Goal: Task Accomplishment & Management: Use online tool/utility

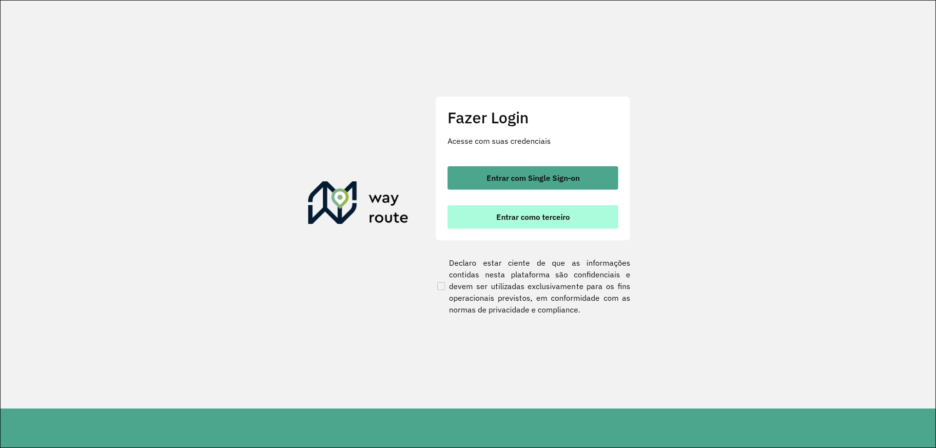
click at [535, 220] on span "Entrar como terceiro" at bounding box center [533, 217] width 74 height 8
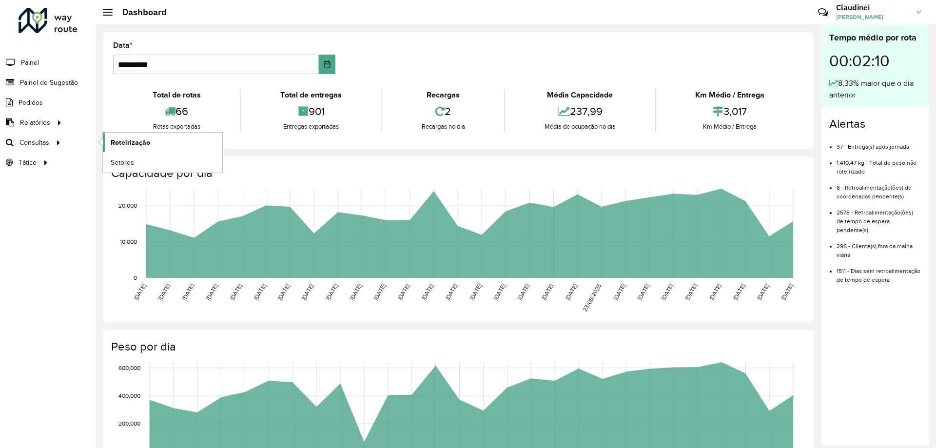
click at [140, 142] on span "Roteirização" at bounding box center [130, 142] width 39 height 10
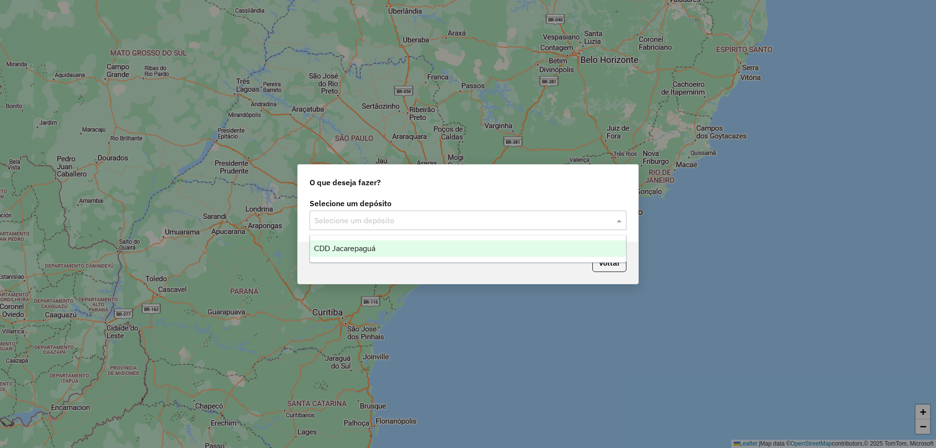
click at [618, 223] on span at bounding box center [620, 220] width 12 height 12
click at [367, 251] on span "CDD Jacarepaguá" at bounding box center [344, 248] width 61 height 8
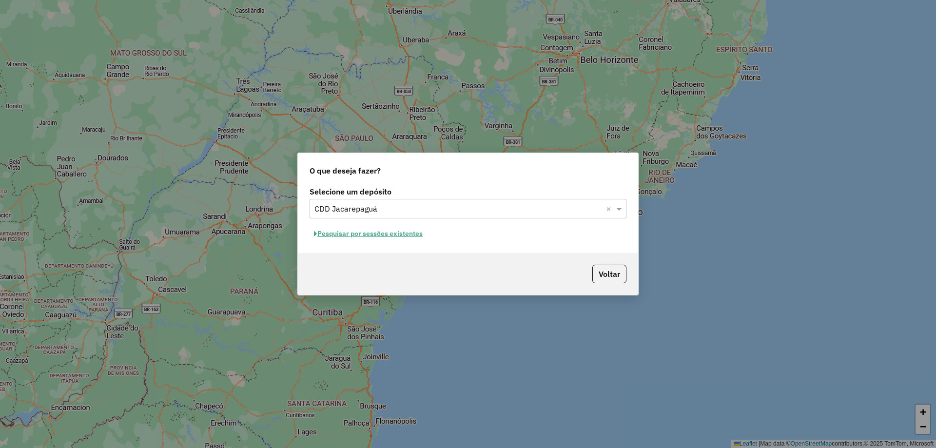
click at [367, 231] on button "Pesquisar por sessões existentes" at bounding box center [367, 233] width 117 height 15
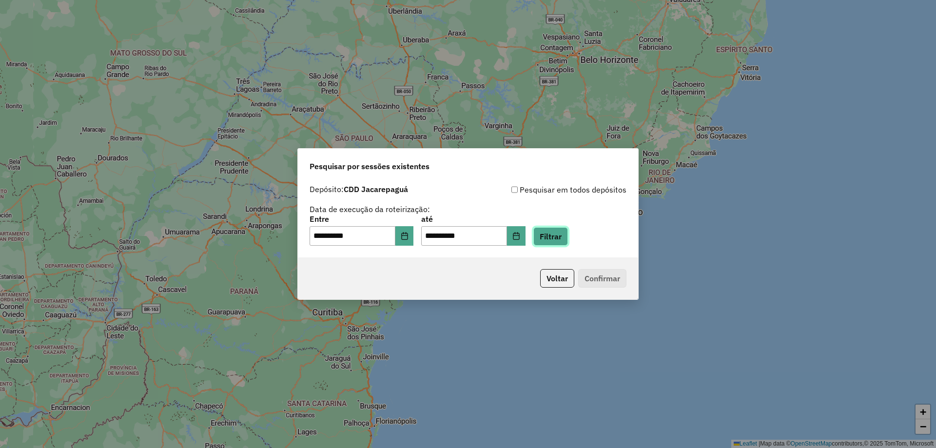
click at [566, 242] on button "Filtrar" at bounding box center [550, 236] width 35 height 19
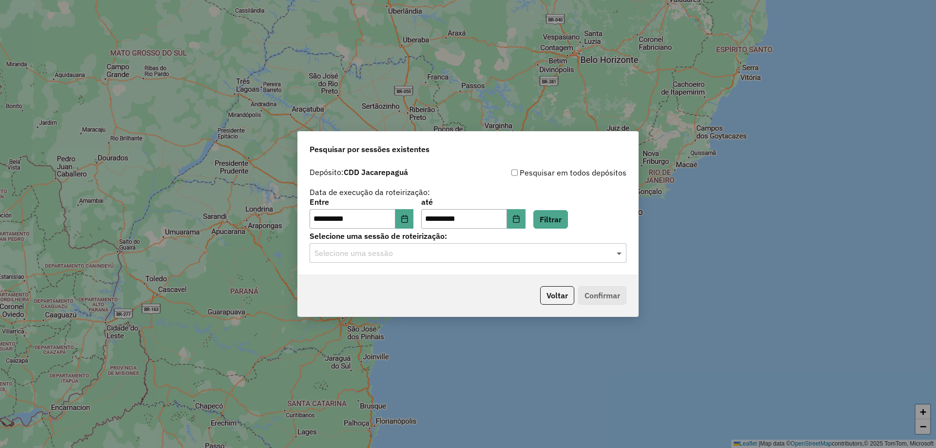
click at [619, 256] on span at bounding box center [620, 253] width 12 height 12
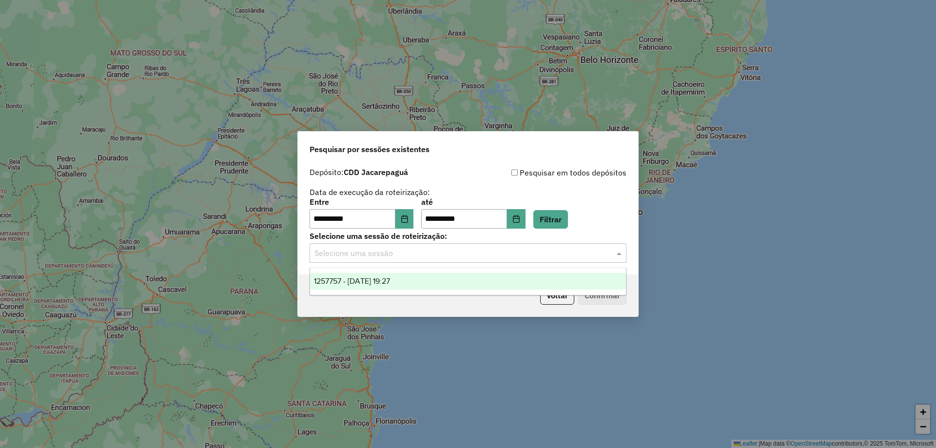
click at [390, 282] on span "1257757 - 02/09/2025 19:27" at bounding box center [352, 281] width 76 height 8
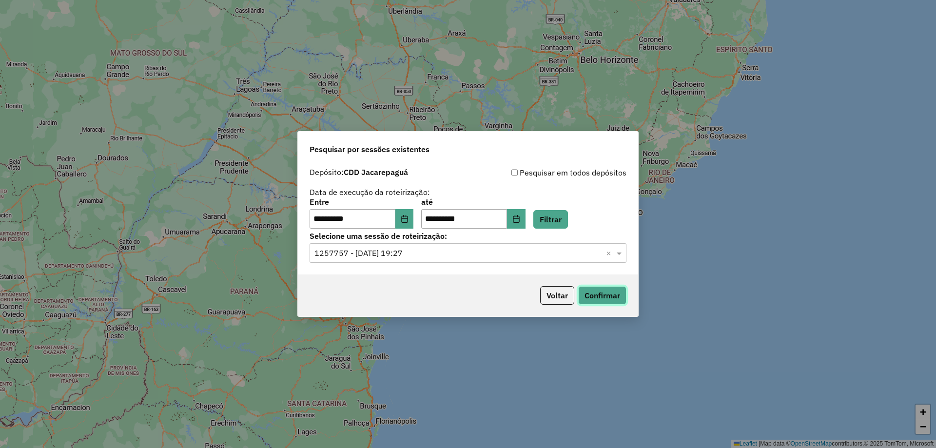
click at [607, 299] on button "Confirmar" at bounding box center [602, 295] width 48 height 19
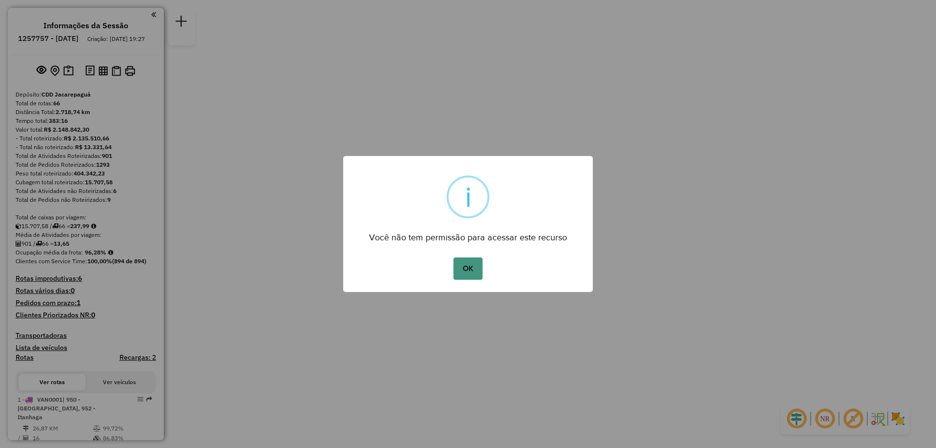
click at [466, 274] on button "OK" at bounding box center [467, 268] width 29 height 22
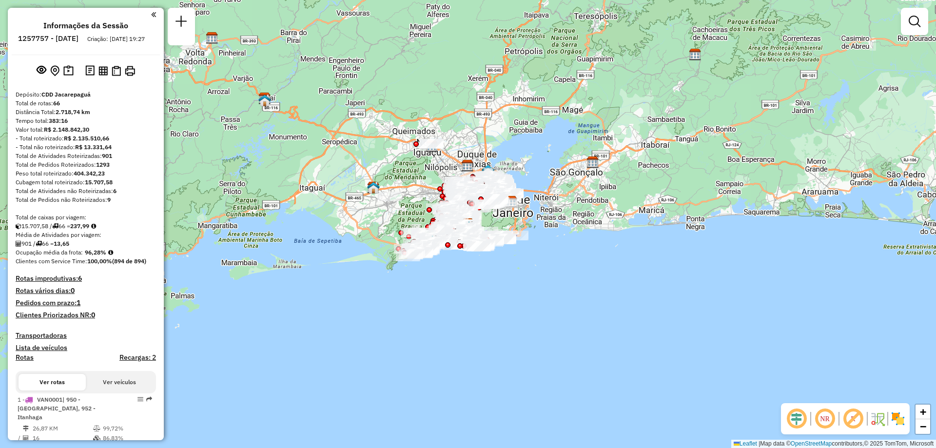
scroll to position [1499, 0]
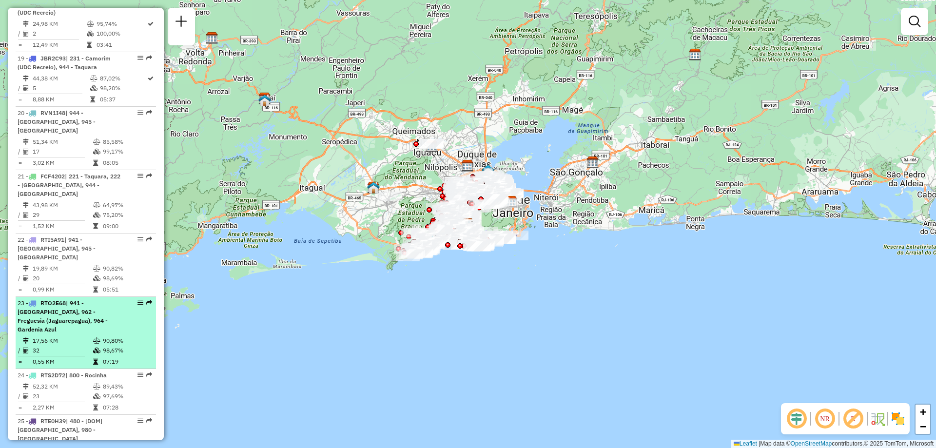
click at [137, 299] on div "23 - RTO2E68 | 941 - Cidade De Deus, 962 - Freguesia (Jaguarepagua), 964 - Gard…" at bounding box center [86, 316] width 136 height 35
select select "**********"
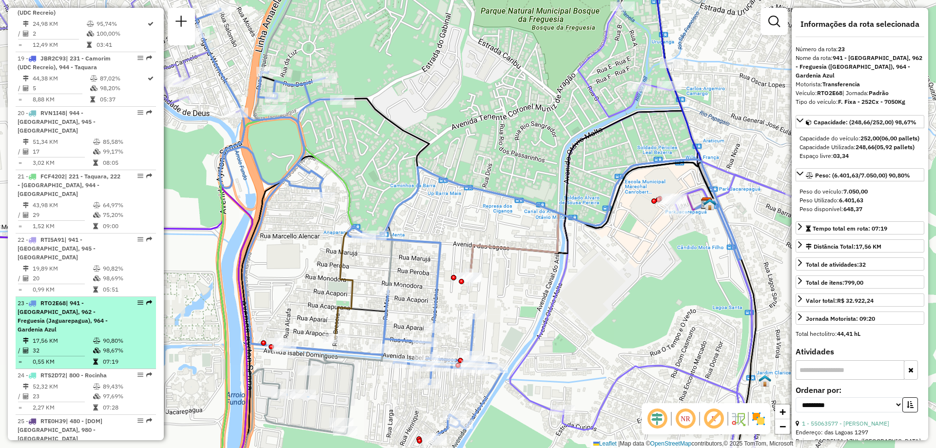
drag, startPoint x: 138, startPoint y: 220, endPoint x: 134, endPoint y: 224, distance: 5.9
click at [134, 300] on div at bounding box center [137, 303] width 29 height 6
click at [137, 300] on em at bounding box center [140, 303] width 6 height 6
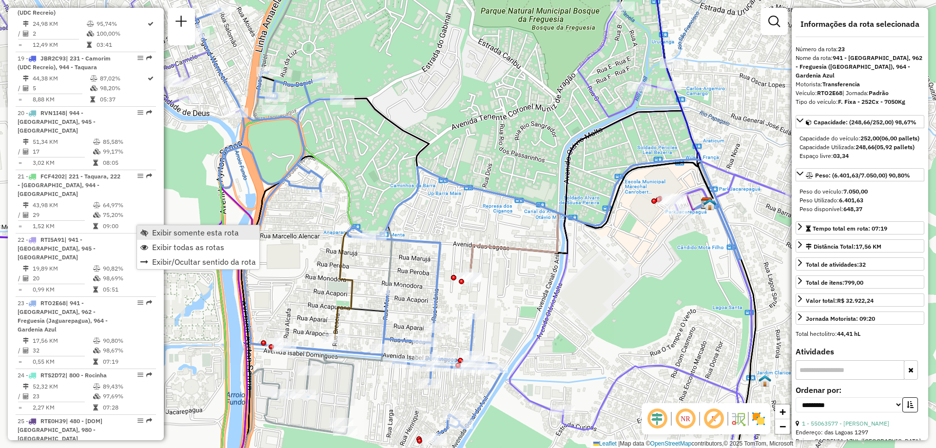
click at [155, 231] on span "Exibir somente esta rota" at bounding box center [195, 233] width 87 height 8
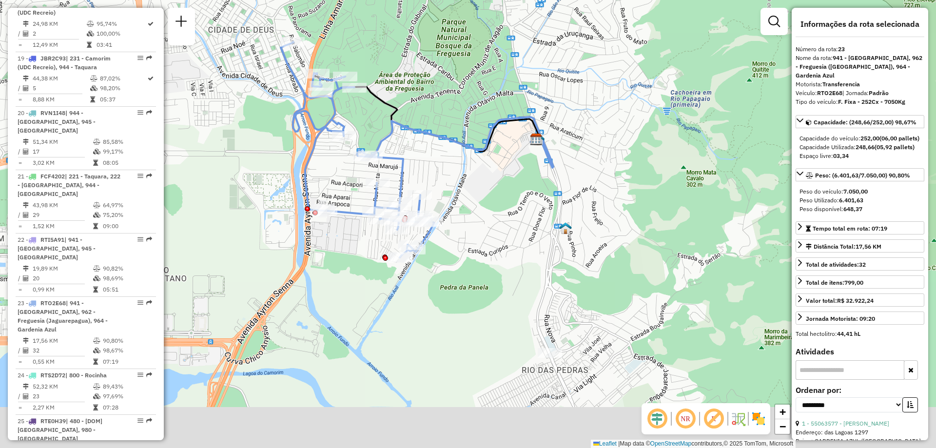
drag, startPoint x: 484, startPoint y: 305, endPoint x: 474, endPoint y: 225, distance: 80.5
click at [474, 225] on div "Janela de atendimento Grade de atendimento Capacidade Transportadoras Veículos …" at bounding box center [468, 224] width 936 height 448
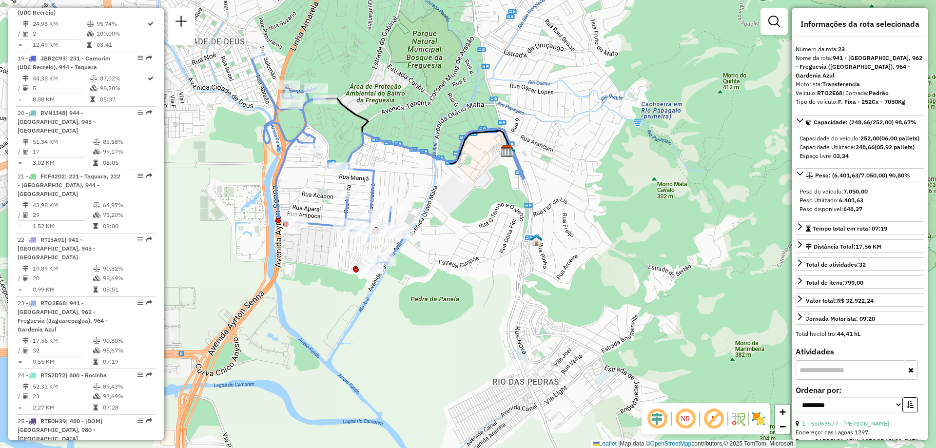
scroll to position [1735, 0]
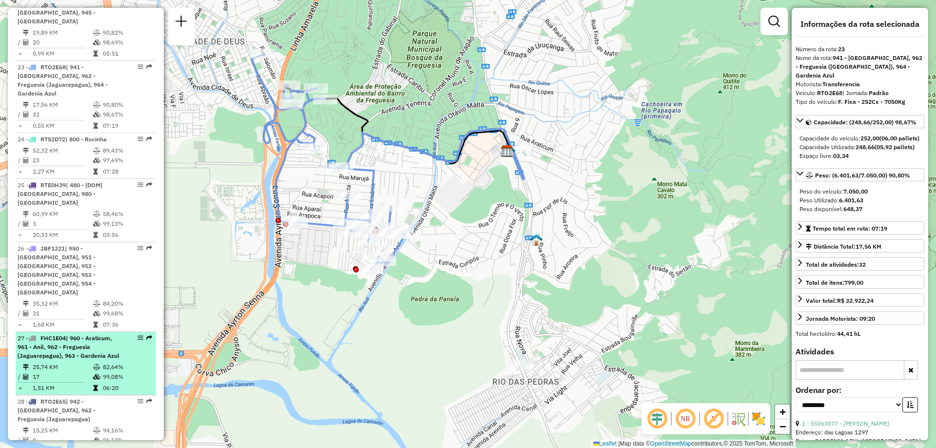
click at [146, 335] on em at bounding box center [149, 338] width 6 height 6
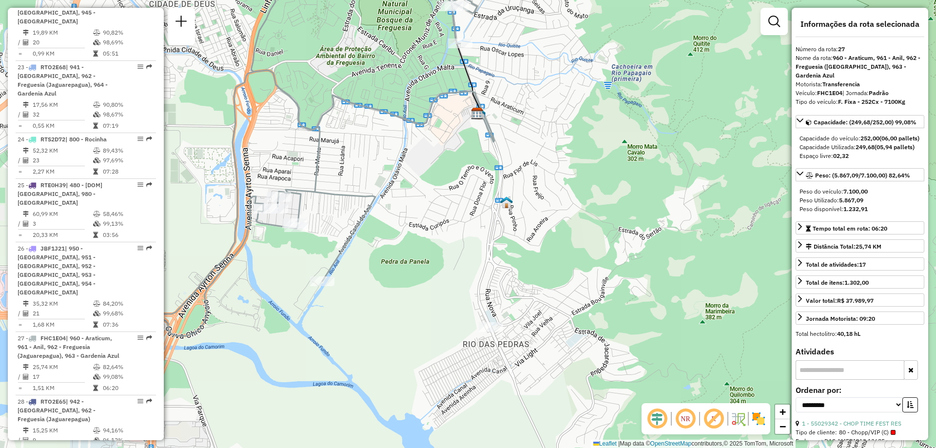
drag, startPoint x: 561, startPoint y: 292, endPoint x: 402, endPoint y: 260, distance: 162.2
click at [402, 260] on div "Janela de atendimento Grade de atendimento Capacidade Transportadoras Veículos …" at bounding box center [468, 224] width 936 height 448
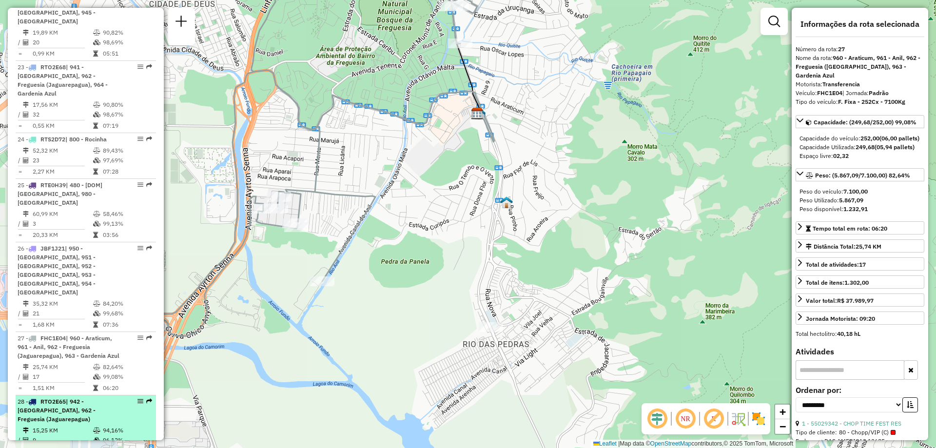
click at [146, 398] on em at bounding box center [149, 401] width 6 height 6
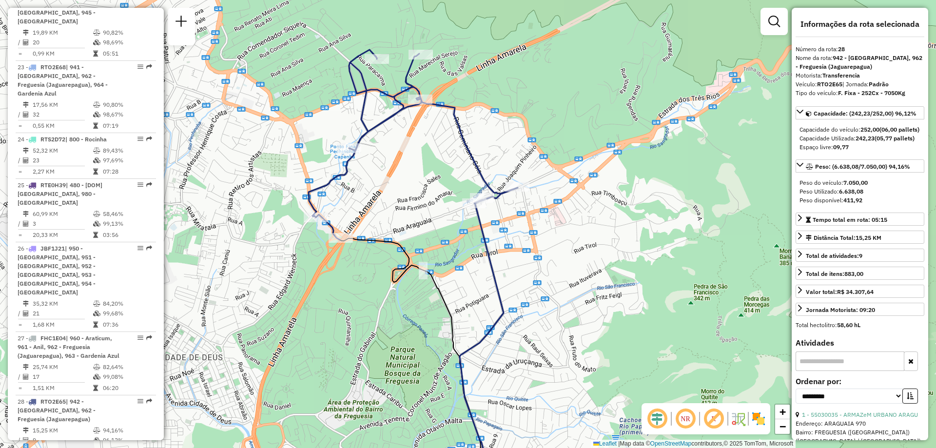
drag, startPoint x: 435, startPoint y: 254, endPoint x: 380, endPoint y: 303, distance: 73.2
click at [380, 303] on div "Janela de atendimento Grade de atendimento Capacidade Transportadoras Veículos …" at bounding box center [468, 224] width 936 height 448
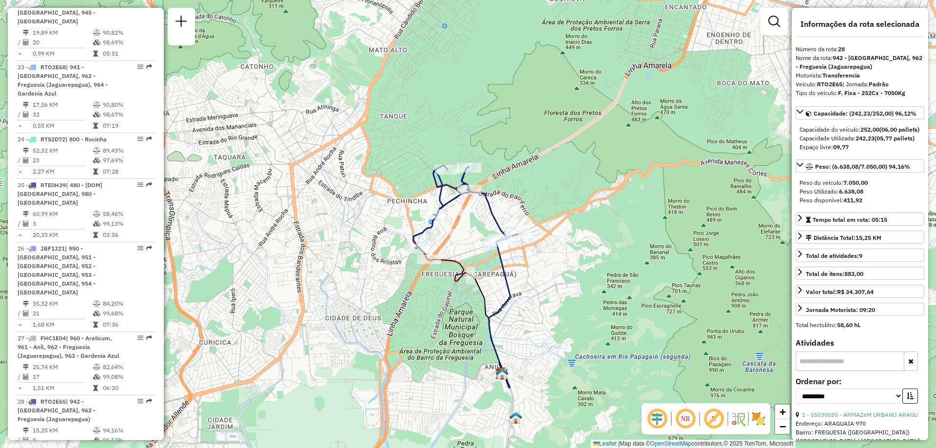
scroll to position [1499, 0]
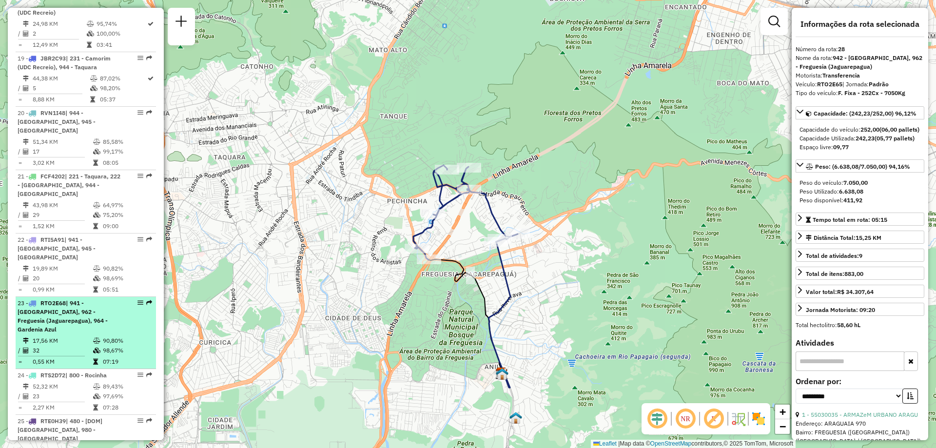
click at [146, 300] on em at bounding box center [149, 303] width 6 height 6
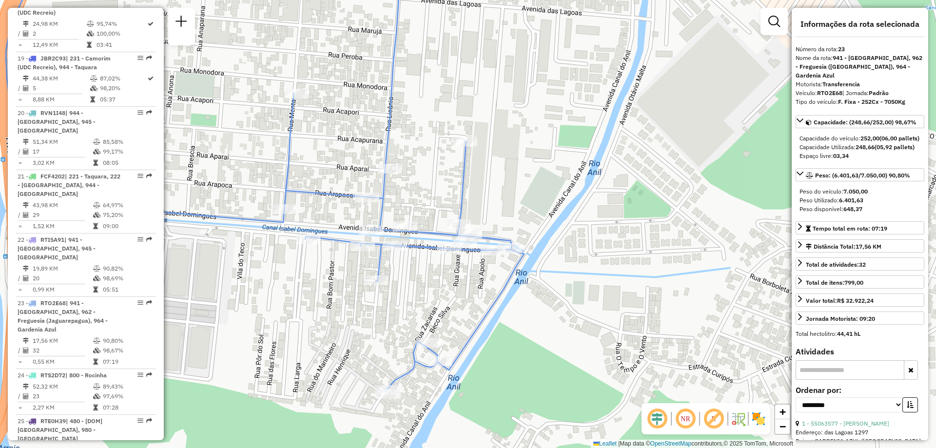
click at [535, 235] on div "Janela de atendimento Grade de atendimento Capacidade Transportadoras Veículos …" at bounding box center [468, 224] width 936 height 448
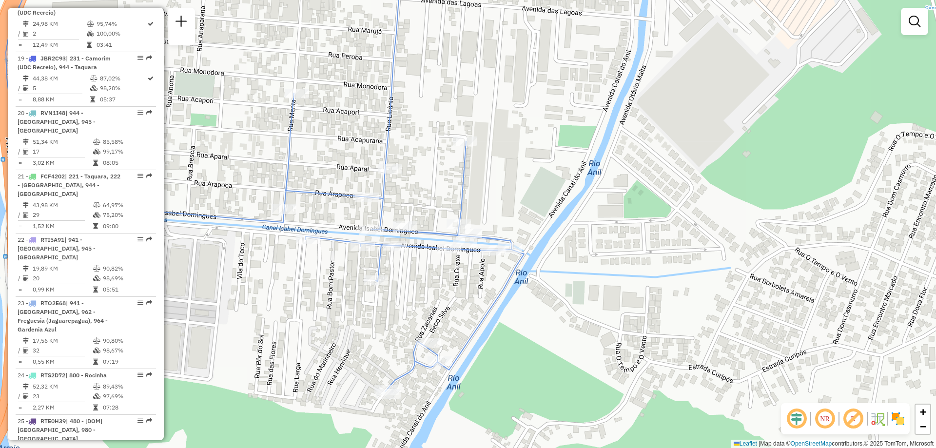
click at [546, 232] on div "Janela de atendimento Grade de atendimento Capacidade Transportadoras Veículos …" at bounding box center [468, 224] width 936 height 448
